Goal: Task Accomplishment & Management: Manage account settings

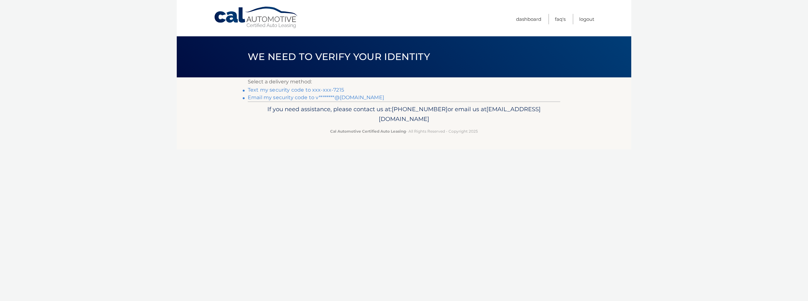
click at [354, 98] on link "Email my security code to v********@[DOMAIN_NAME]" at bounding box center [316, 97] width 136 height 6
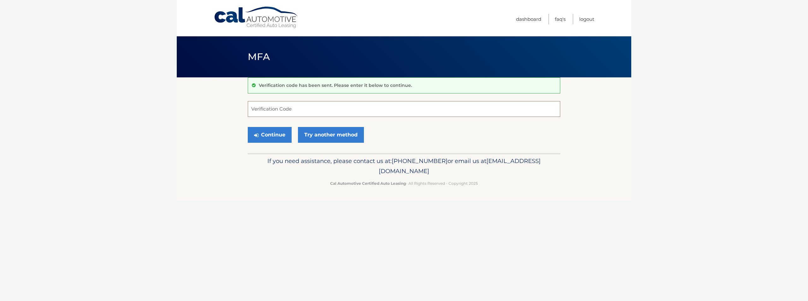
paste input "384266"
type input "384266"
click at [267, 134] on button "Continue" at bounding box center [270, 135] width 44 height 16
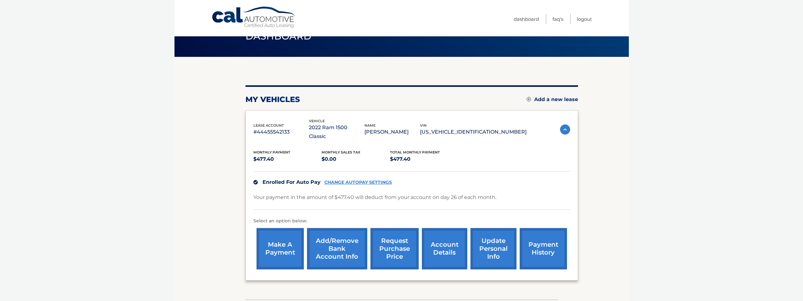
scroll to position [32, 0]
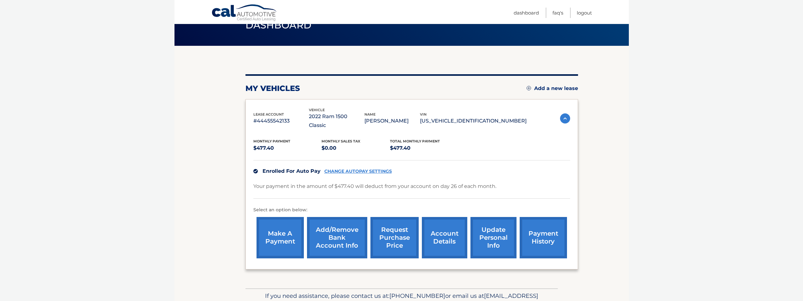
click at [539, 230] on link "payment history" at bounding box center [543, 237] width 47 height 41
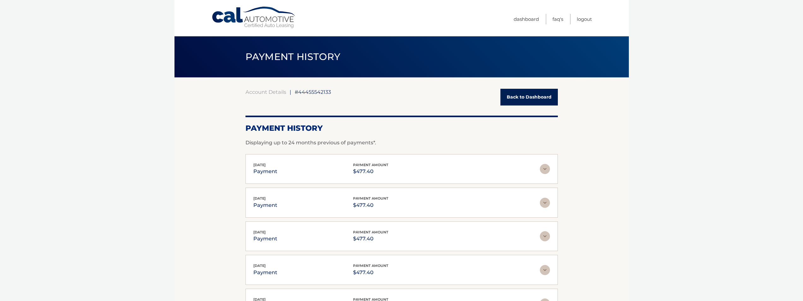
click at [523, 99] on link "Back to Dashboard" at bounding box center [529, 97] width 57 height 17
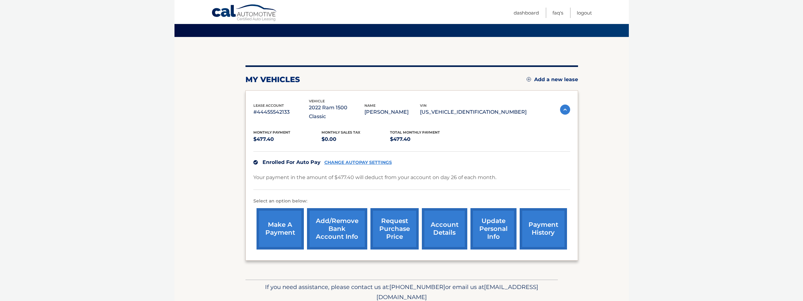
scroll to position [26, 0]
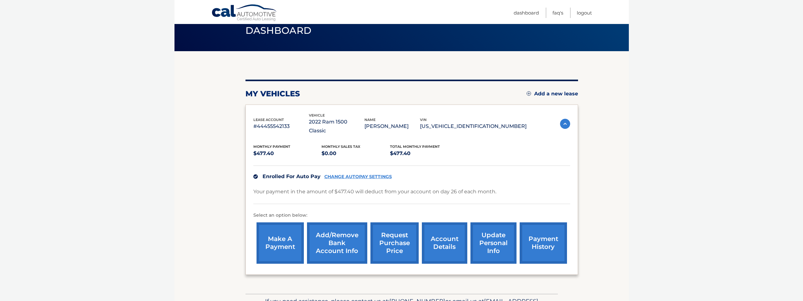
click at [544, 239] on link "payment history" at bounding box center [543, 242] width 47 height 41
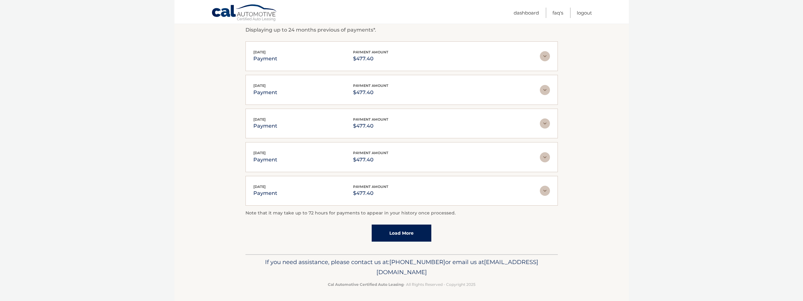
scroll to position [114, 0]
click at [393, 230] on link "Load More" at bounding box center [402, 231] width 60 height 17
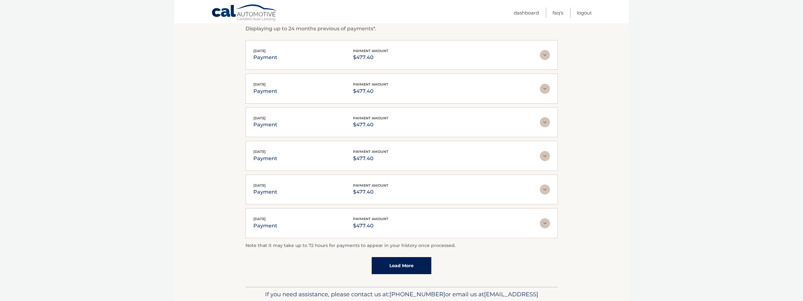
click at [394, 268] on link "Load More" at bounding box center [402, 265] width 60 height 17
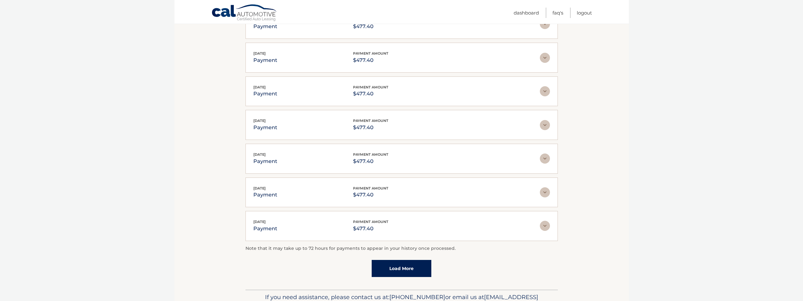
scroll to position [316, 0]
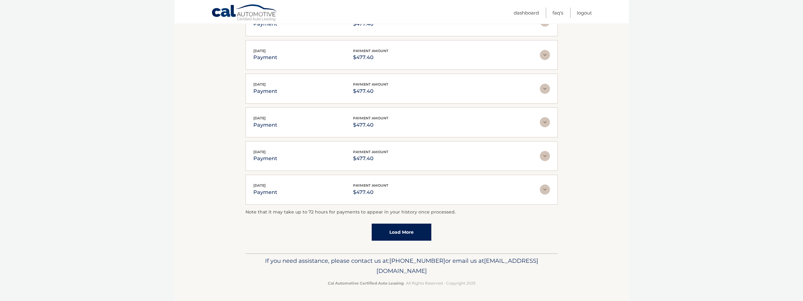
click at [397, 228] on link "Load More" at bounding box center [402, 232] width 60 height 17
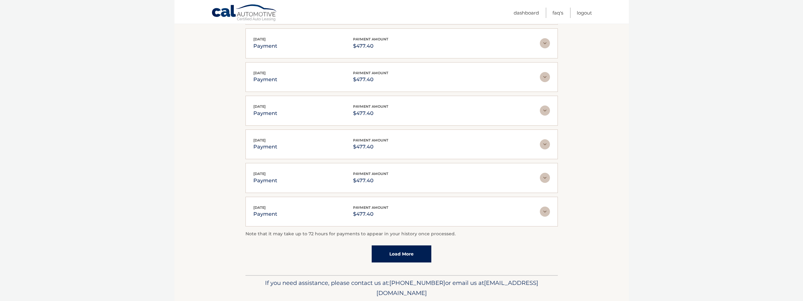
scroll to position [484, 0]
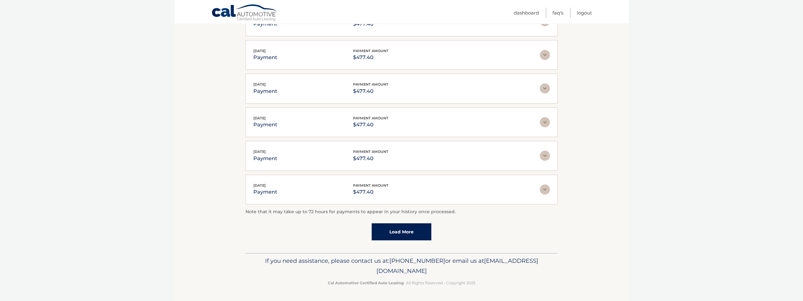
click at [397, 231] on link "Load More" at bounding box center [402, 231] width 60 height 17
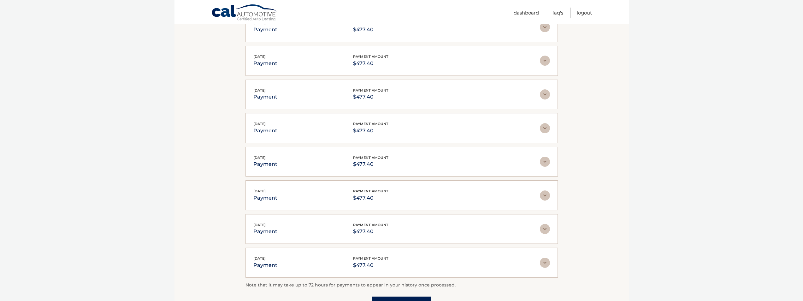
scroll to position [642, 0]
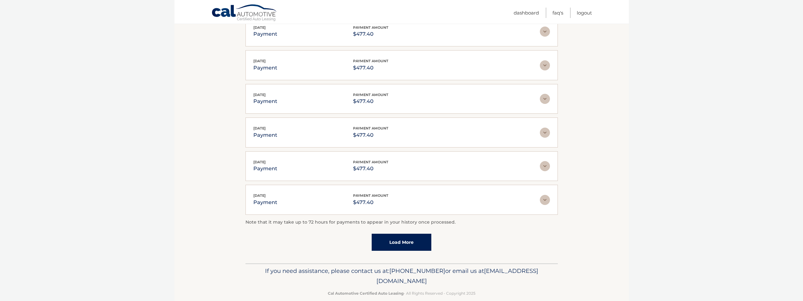
click at [396, 240] on link "Load More" at bounding box center [402, 242] width 60 height 17
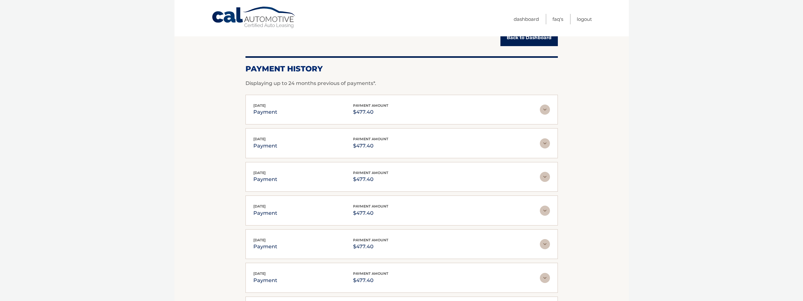
scroll to position [0, 0]
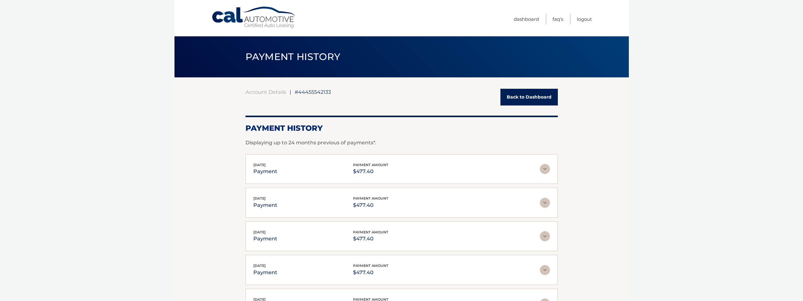
click at [535, 99] on link "Back to Dashboard" at bounding box center [529, 97] width 57 height 17
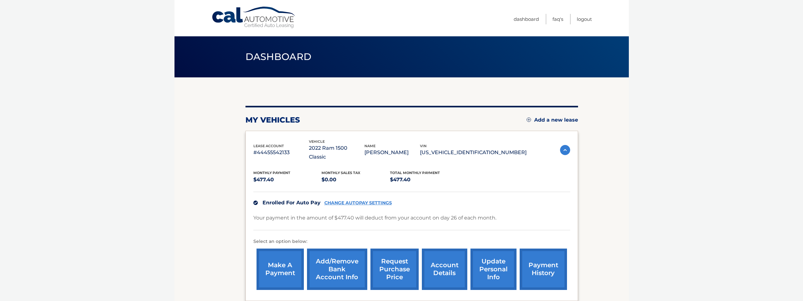
click at [447, 262] on link "account details" at bounding box center [444, 268] width 45 height 41
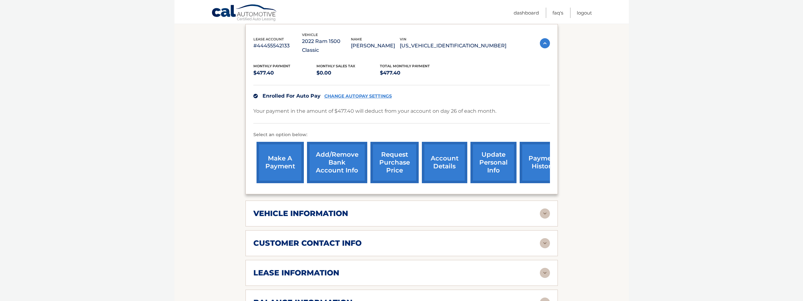
scroll to position [126, 0]
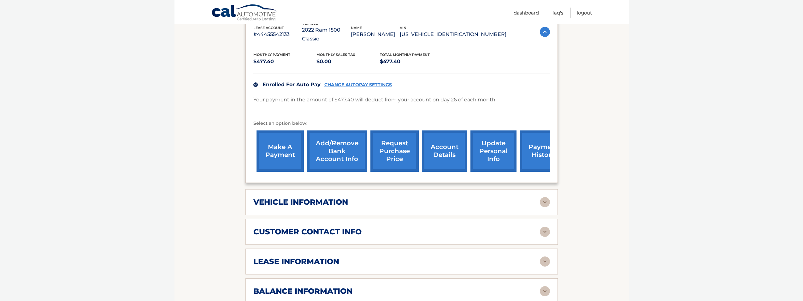
click at [546, 197] on img at bounding box center [545, 202] width 10 height 10
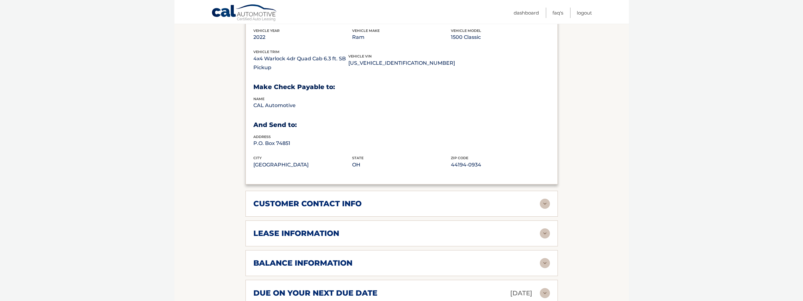
scroll to position [316, 0]
click at [545, 228] on img at bounding box center [545, 233] width 10 height 10
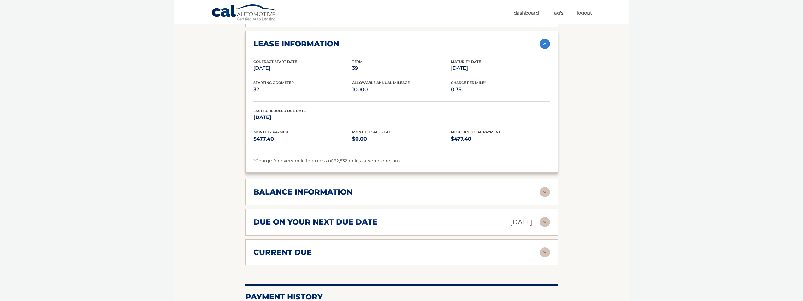
scroll to position [505, 0]
click at [541, 187] on img at bounding box center [545, 192] width 10 height 10
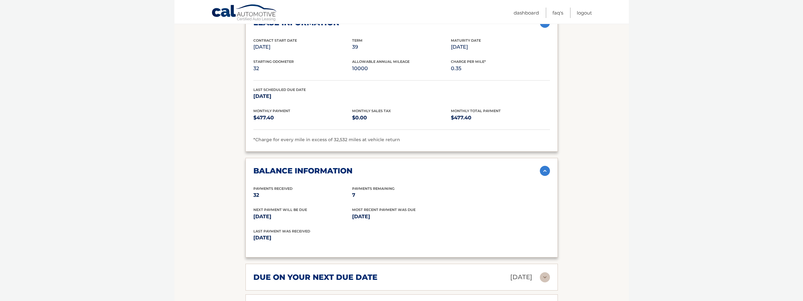
scroll to position [568, 0]
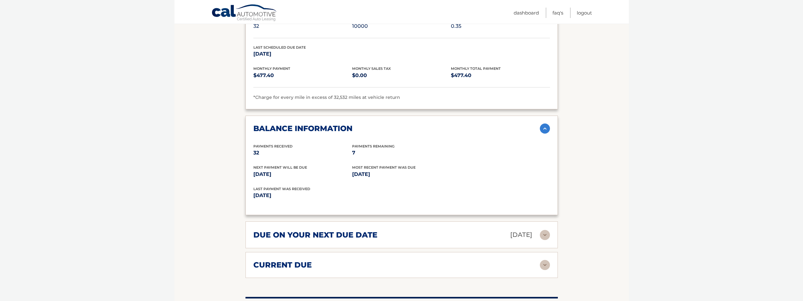
click at [545, 260] on img at bounding box center [545, 265] width 10 height 10
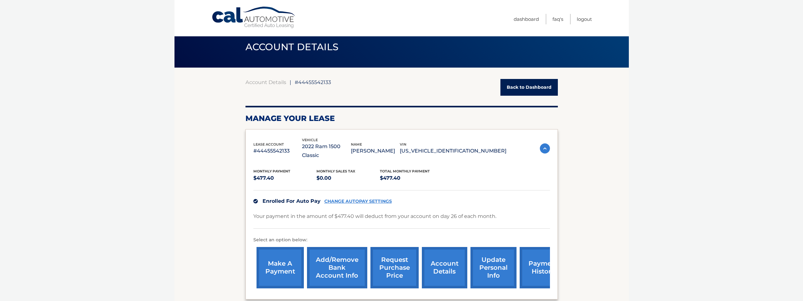
scroll to position [0, 0]
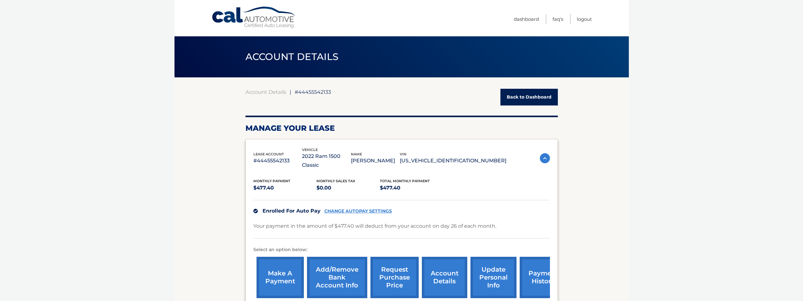
click at [547, 99] on link "Back to Dashboard" at bounding box center [529, 97] width 57 height 17
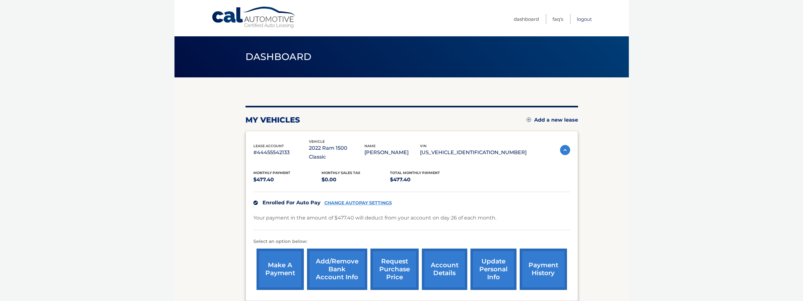
click at [588, 18] on link "Logout" at bounding box center [584, 19] width 15 height 10
